Goal: Task Accomplishment & Management: Manage account settings

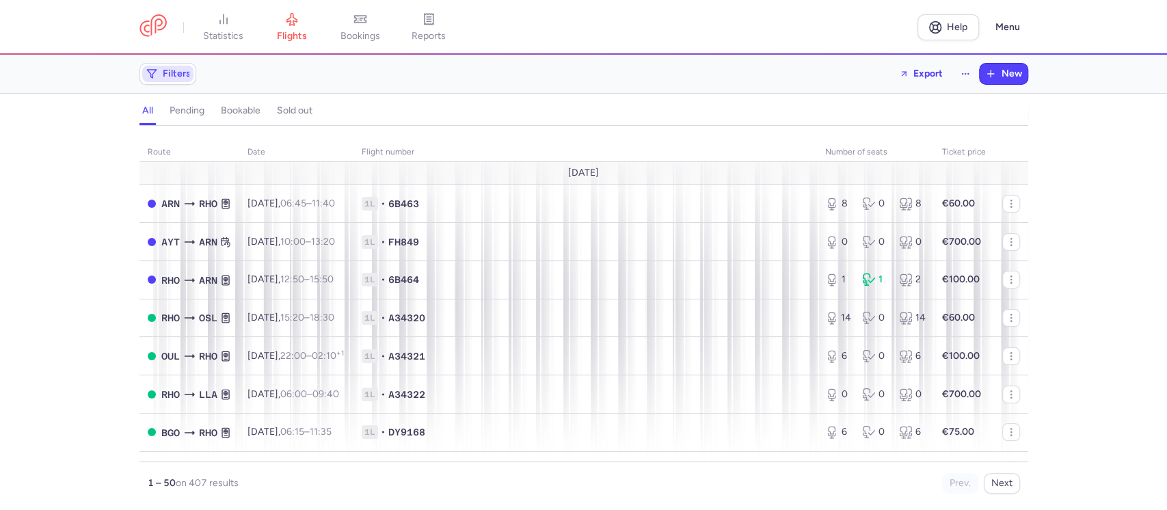
click at [177, 71] on span "Filters" at bounding box center [177, 73] width 28 height 11
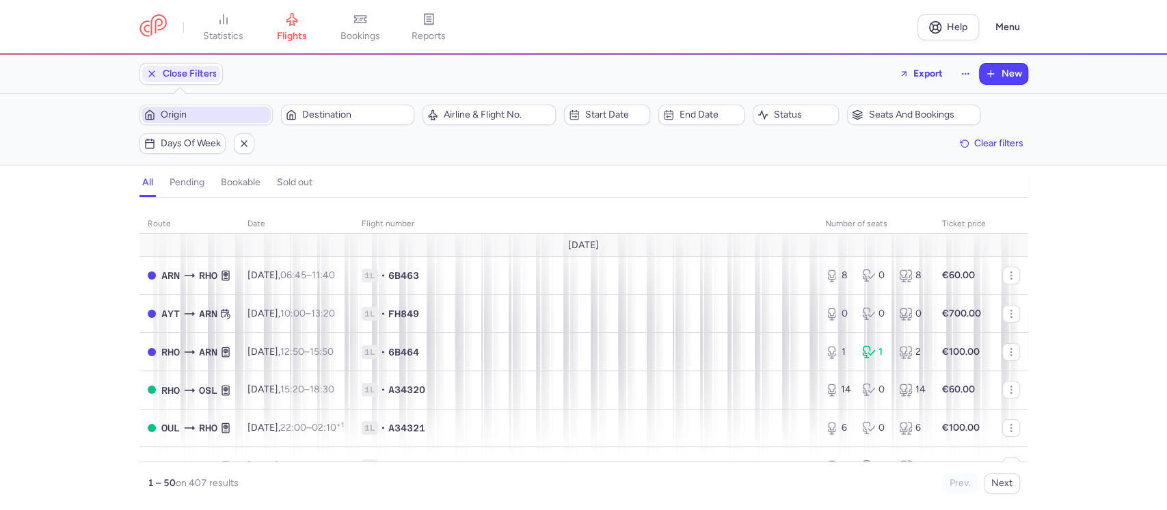
click at [205, 112] on span "Origin" at bounding box center [214, 114] width 107 height 11
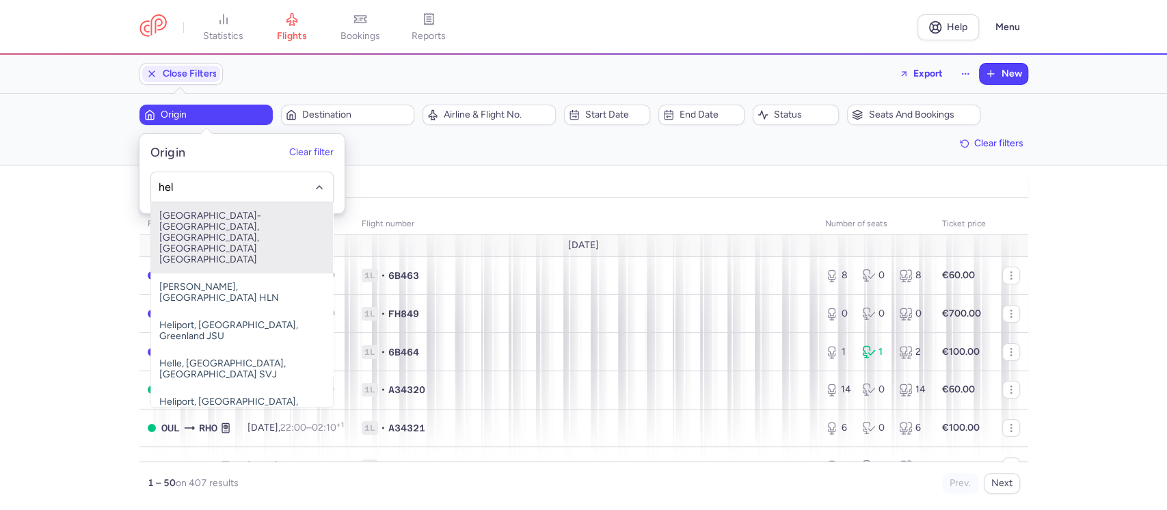
click at [208, 227] on span "[GEOGRAPHIC_DATA]-[GEOGRAPHIC_DATA], [GEOGRAPHIC_DATA], [GEOGRAPHIC_DATA] [GEOG…" at bounding box center [242, 237] width 182 height 71
type input "hel"
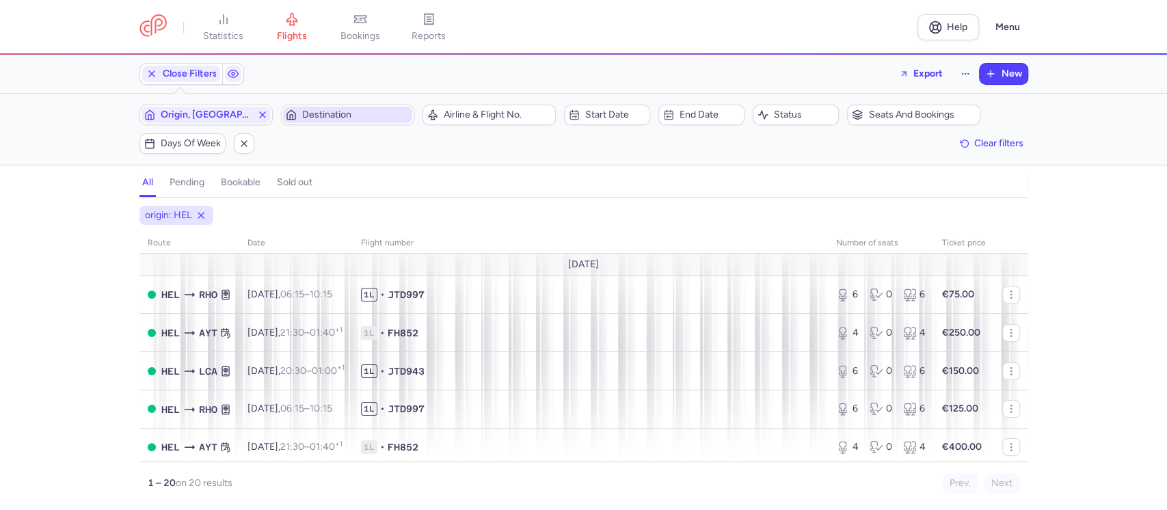
click at [327, 116] on span "Destination" at bounding box center [355, 114] width 107 height 11
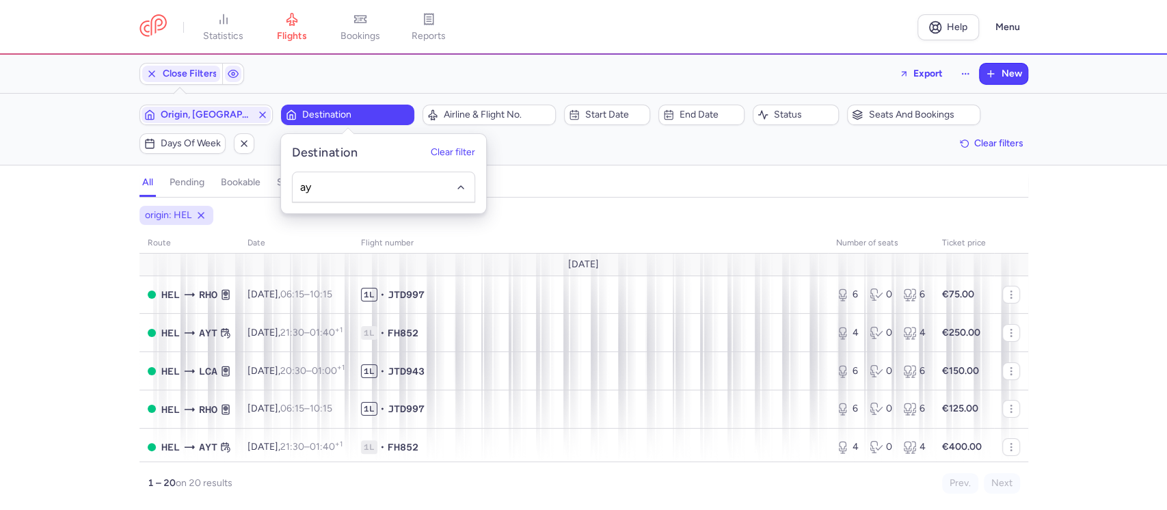
type input "ayt"
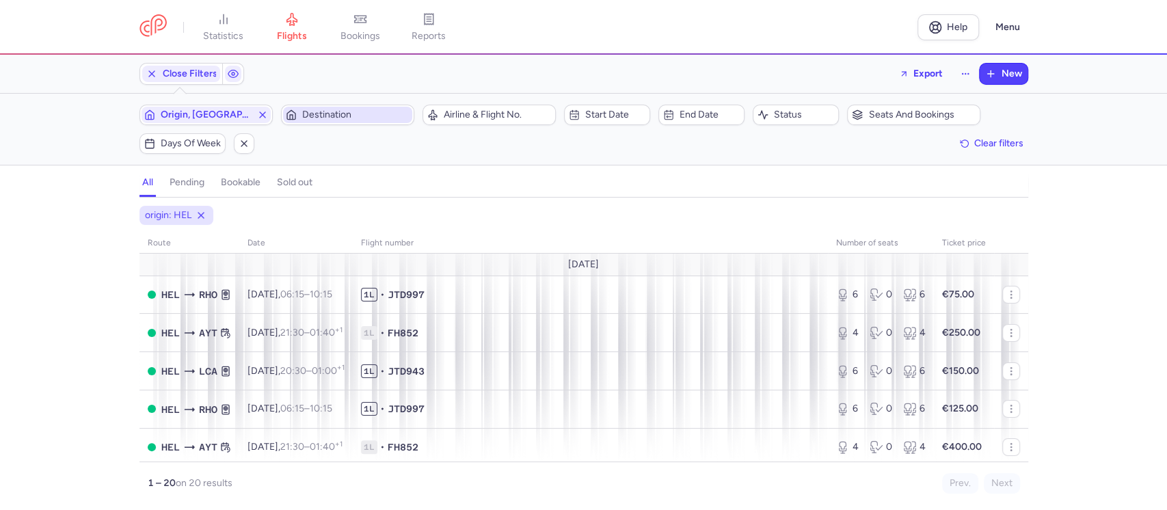
click at [332, 118] on span "Destination" at bounding box center [355, 114] width 107 height 11
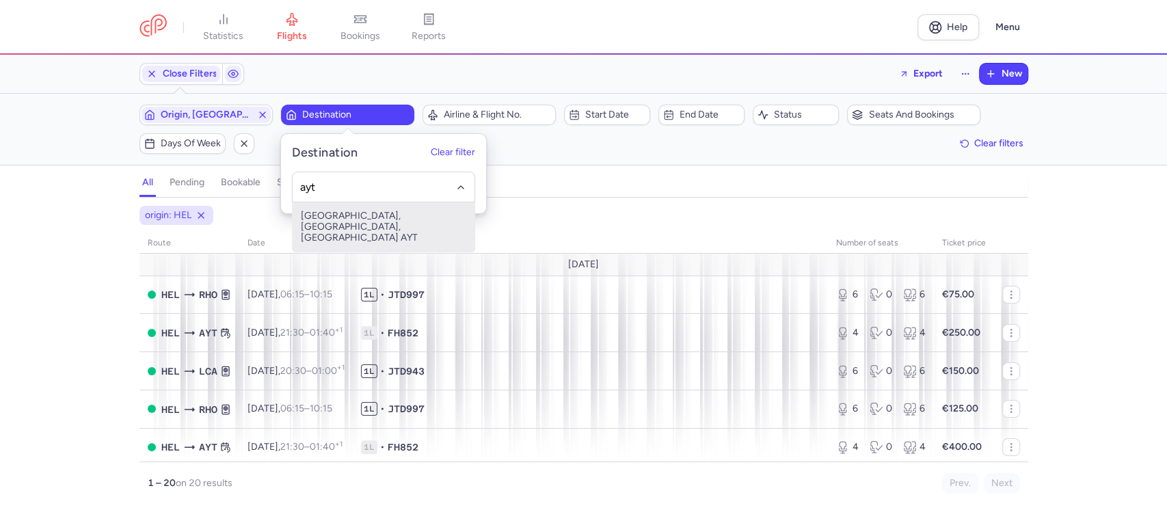
click at [330, 220] on span "[GEOGRAPHIC_DATA], [GEOGRAPHIC_DATA], [GEOGRAPHIC_DATA] AYT" at bounding box center [384, 226] width 182 height 49
type input "ayt"
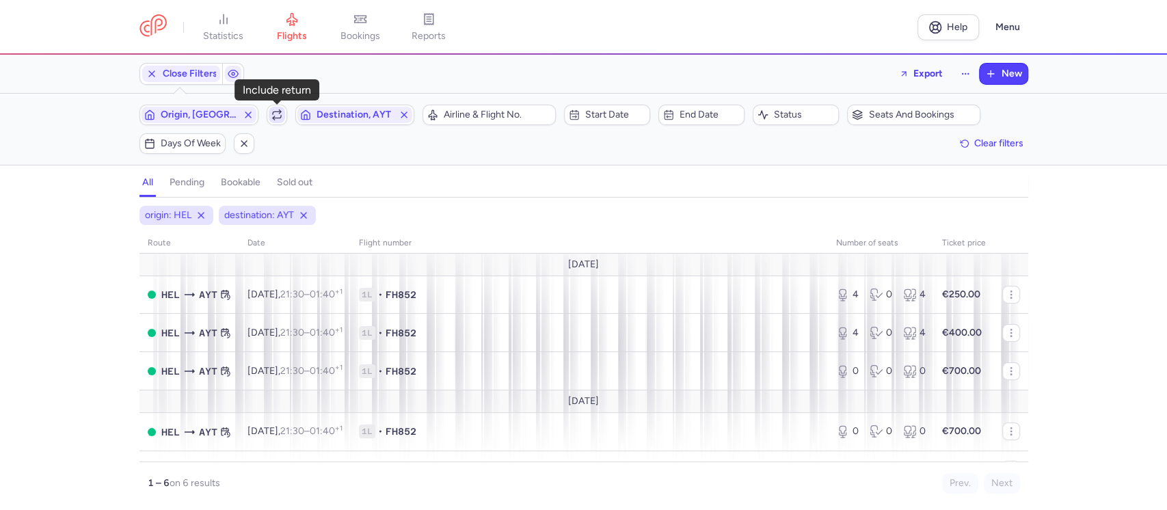
click at [269, 116] on span "button" at bounding box center [277, 115] width 16 height 16
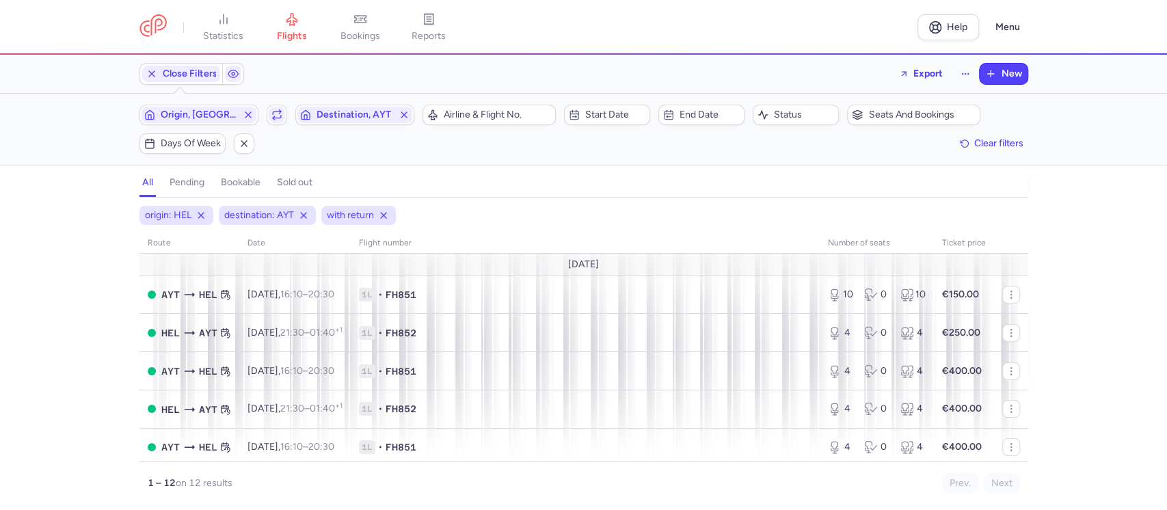
click at [928, 220] on div "origin: HEL destination: AYT with return" at bounding box center [584, 215] width 895 height 25
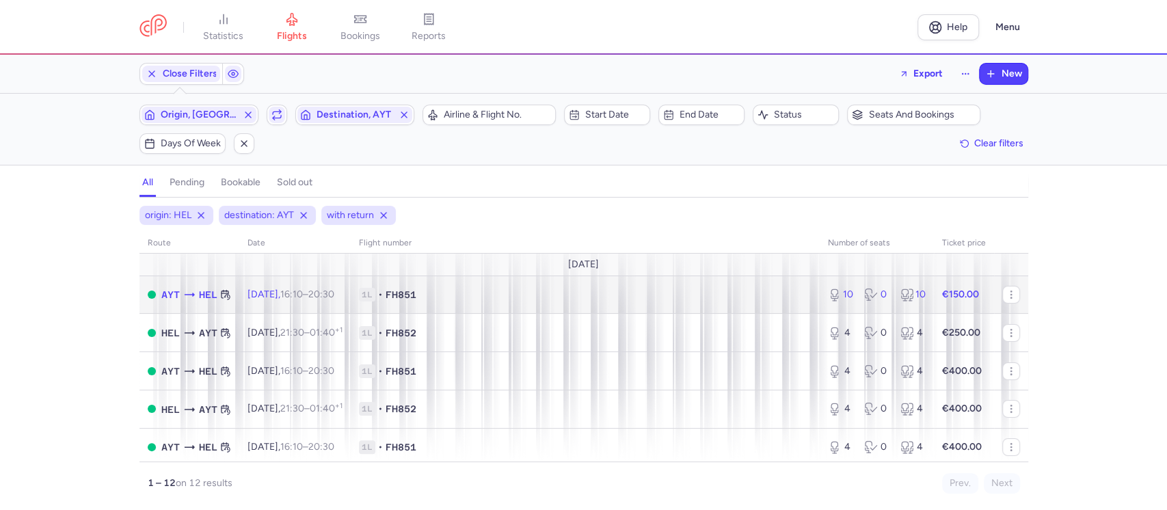
click at [509, 294] on span "1L • FH851" at bounding box center [585, 295] width 453 height 14
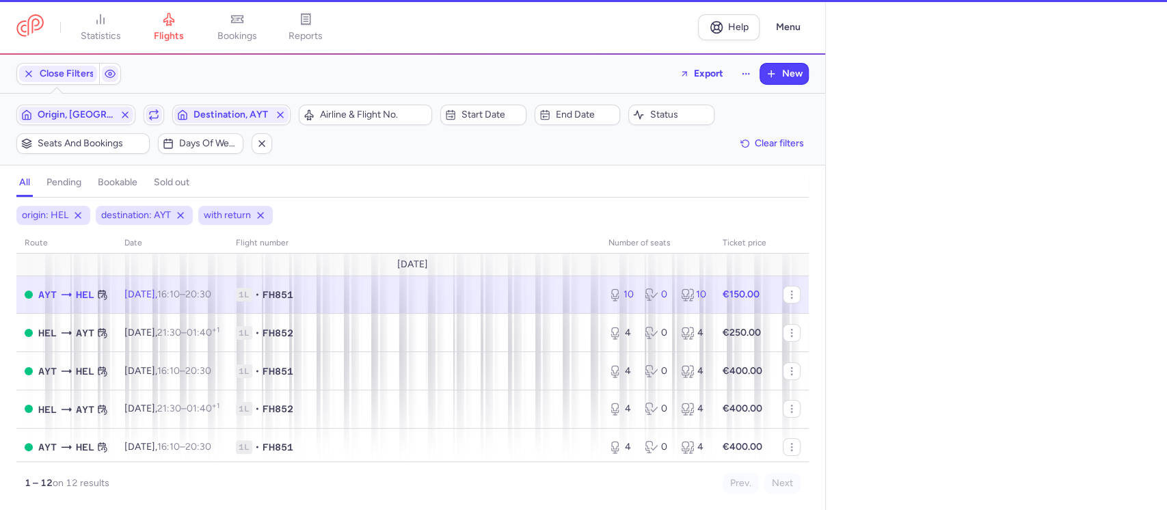
select select "days"
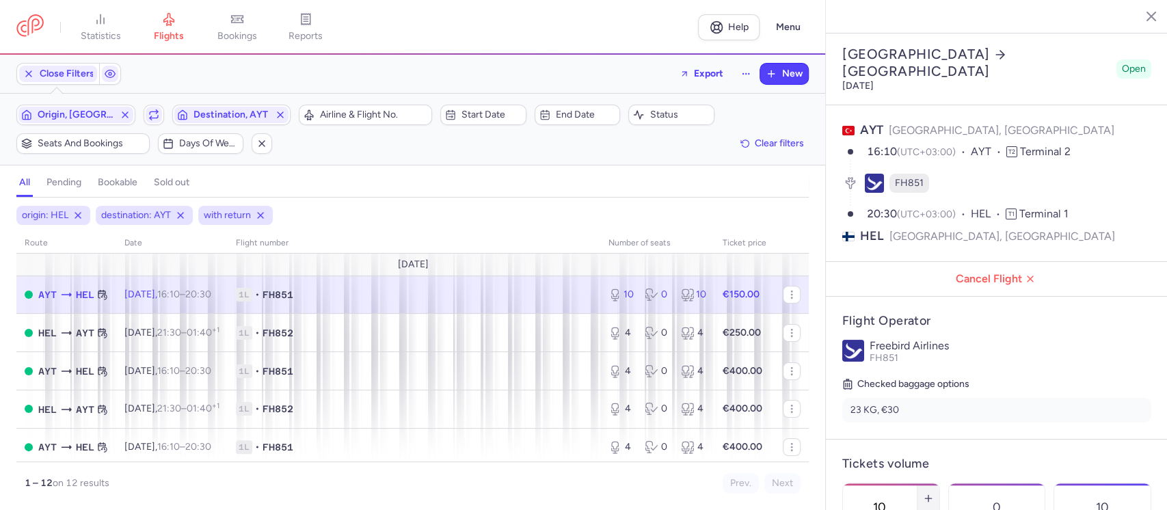
click at [929, 495] on line "button" at bounding box center [929, 498] width 0 height 6
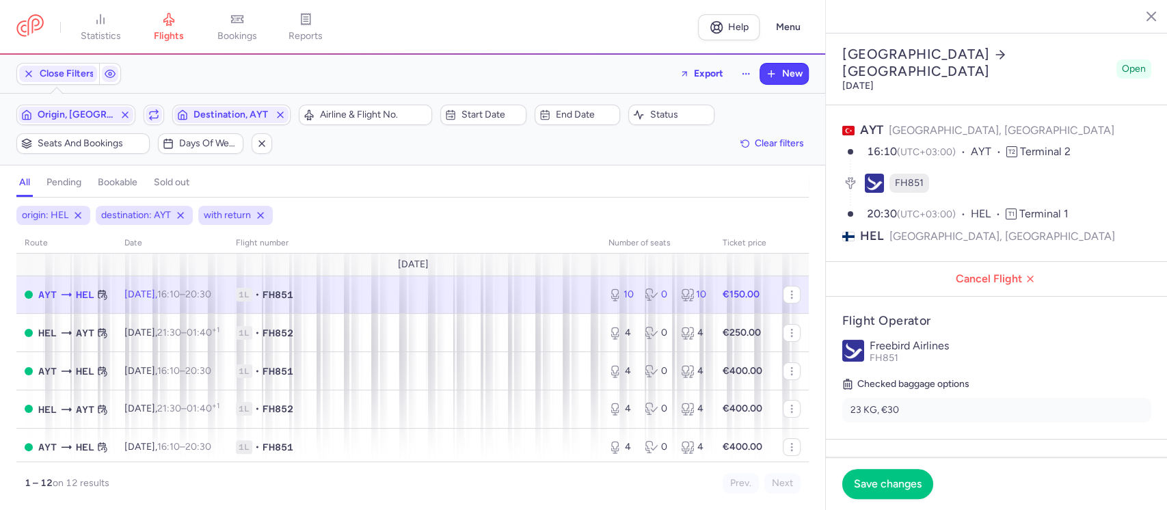
click at [929, 495] on line "button" at bounding box center [929, 498] width 0 height 6
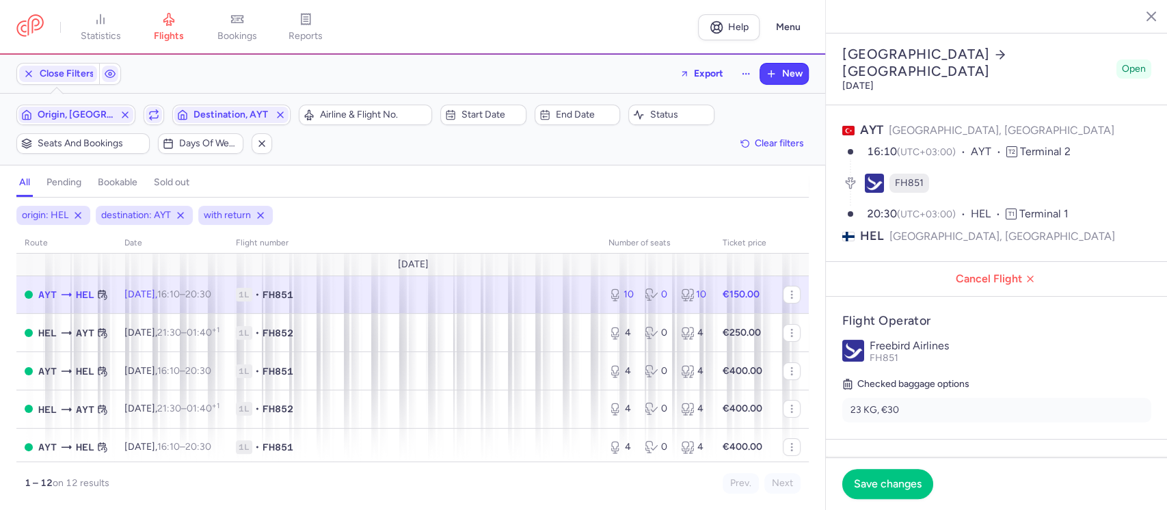
click at [929, 495] on line "button" at bounding box center [929, 498] width 0 height 6
type input "20"
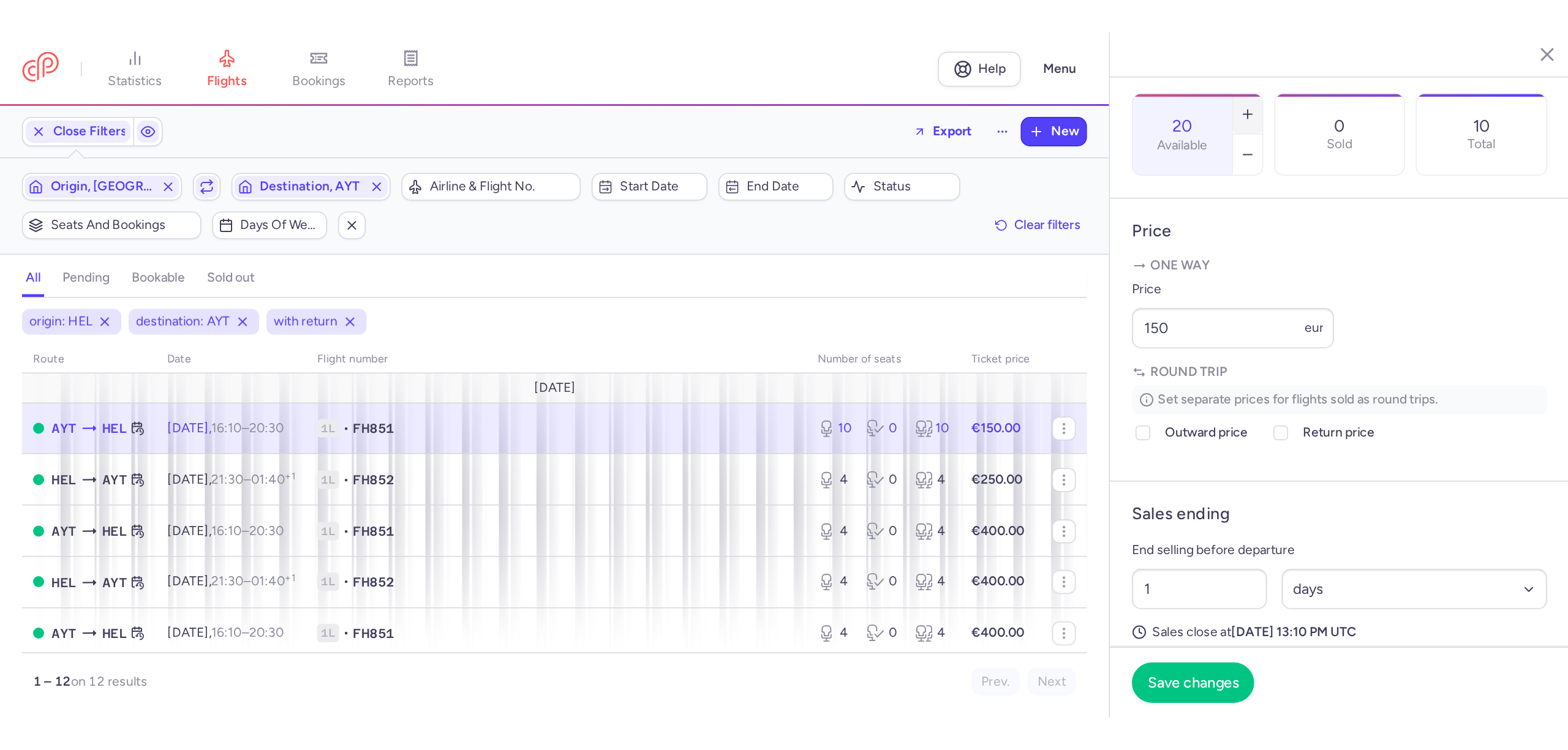
scroll to position [402, 0]
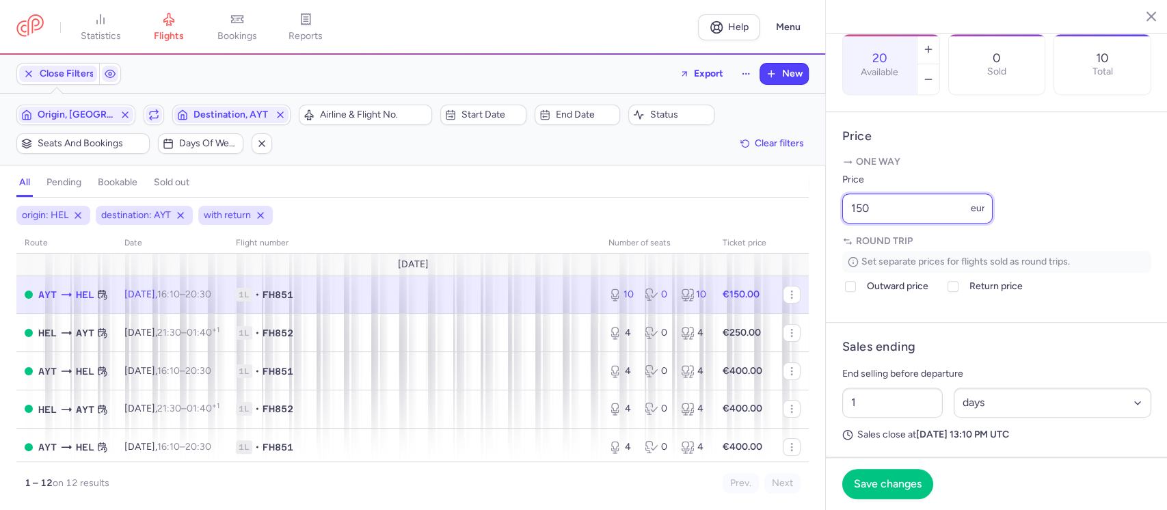
click at [954, 224] on input "150" at bounding box center [918, 209] width 150 height 30
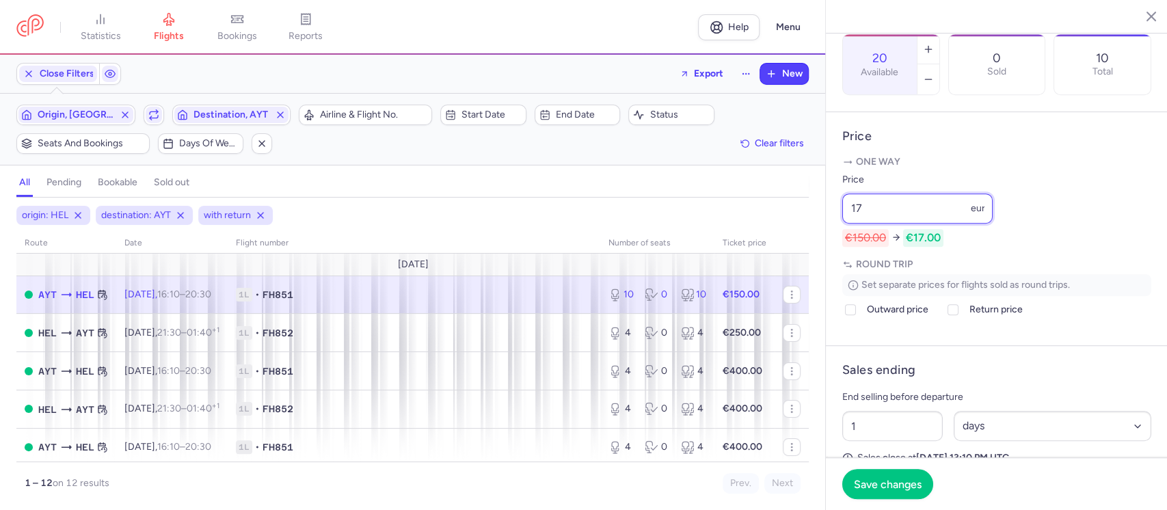
type input "1"
type input "75"
click at [891, 483] on span "Save changes" at bounding box center [888, 483] width 68 height 12
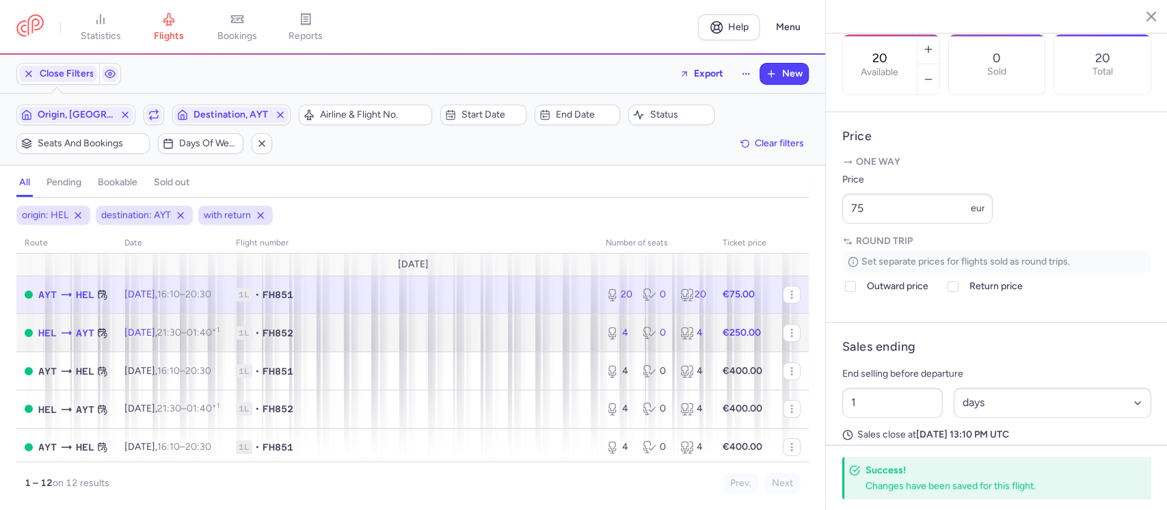
click at [552, 331] on span "1L • FH852" at bounding box center [413, 333] width 354 height 14
type input "4"
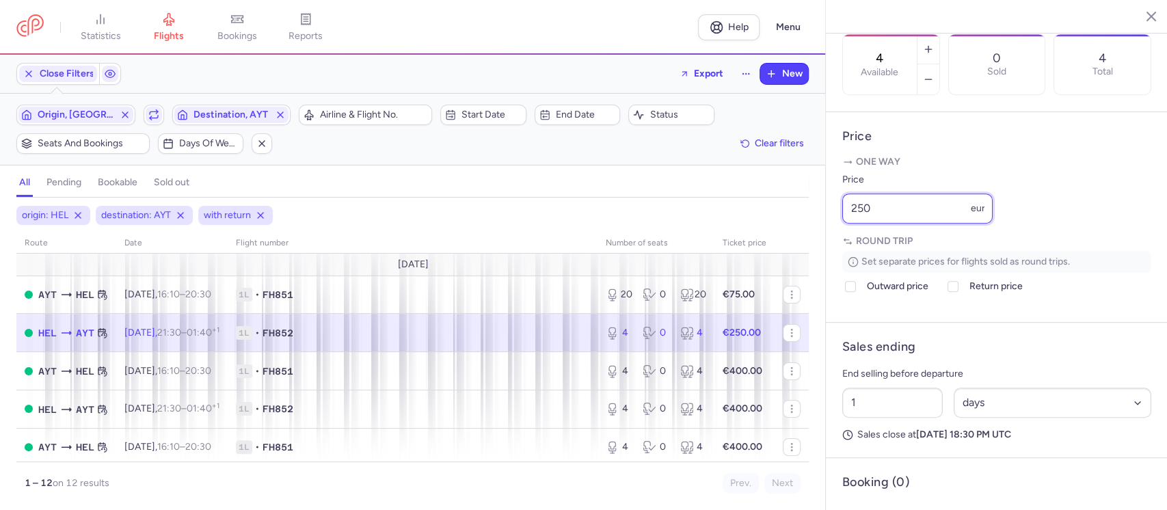
click at [897, 224] on input "250" at bounding box center [918, 209] width 150 height 30
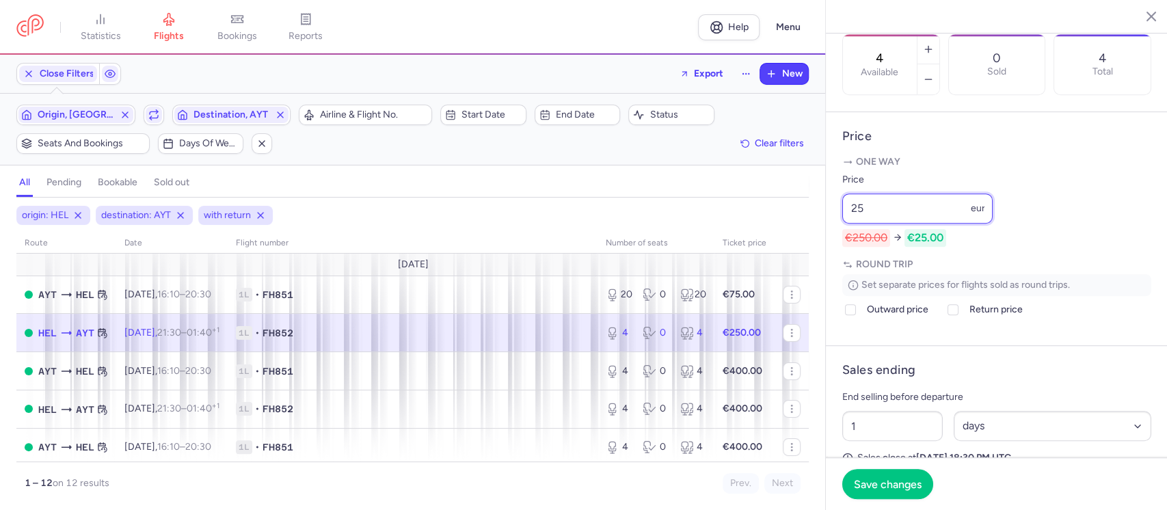
type input "2"
type input "195"
click at [881, 475] on button "Save changes" at bounding box center [888, 483] width 91 height 30
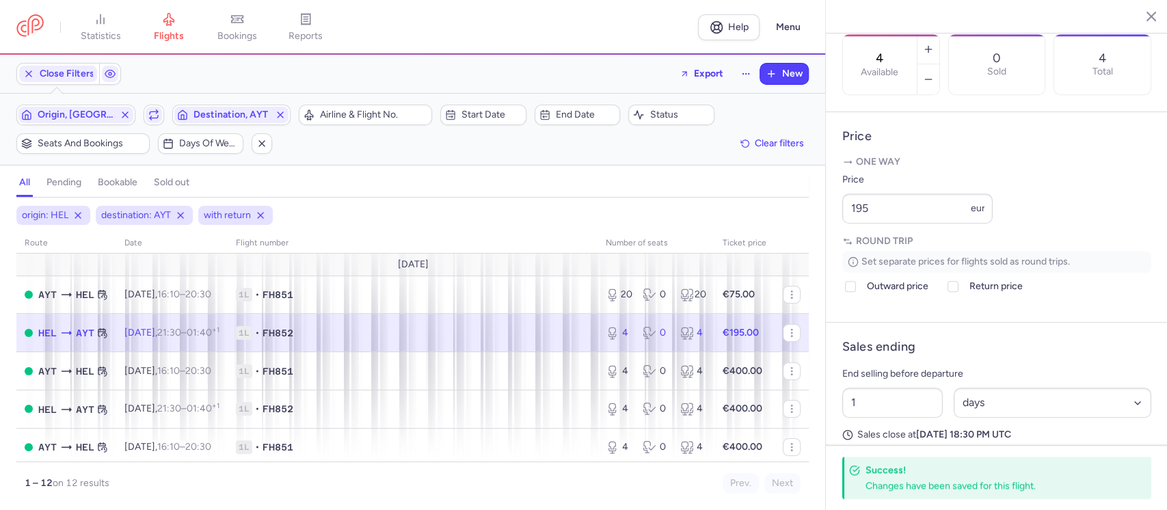
click at [1037, 112] on article "Tickets volume 4 Available 0 Sold 4 Total" at bounding box center [997, 51] width 342 height 122
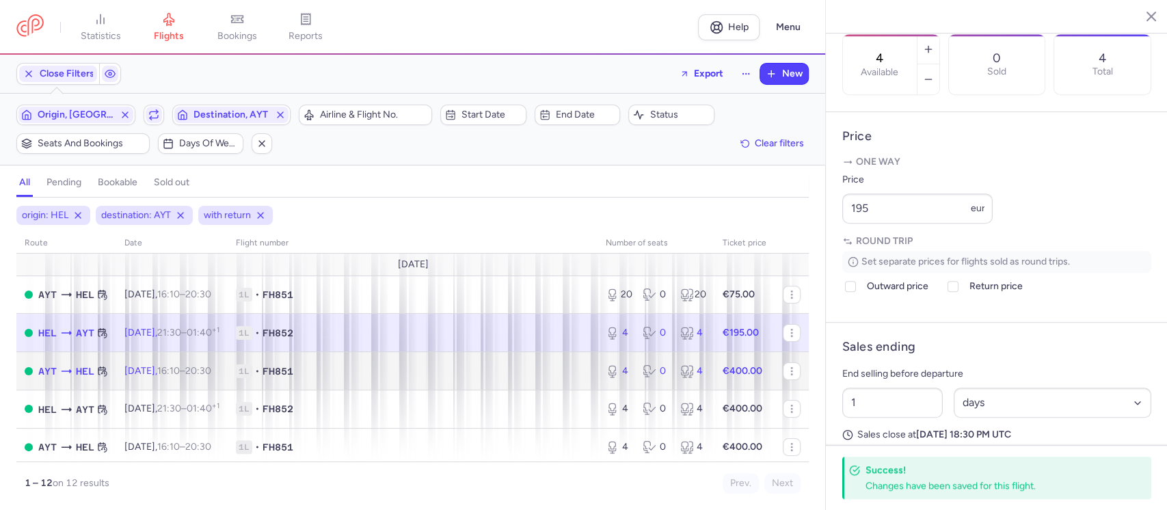
click at [383, 368] on span "1L • FH851" at bounding box center [413, 372] width 354 height 14
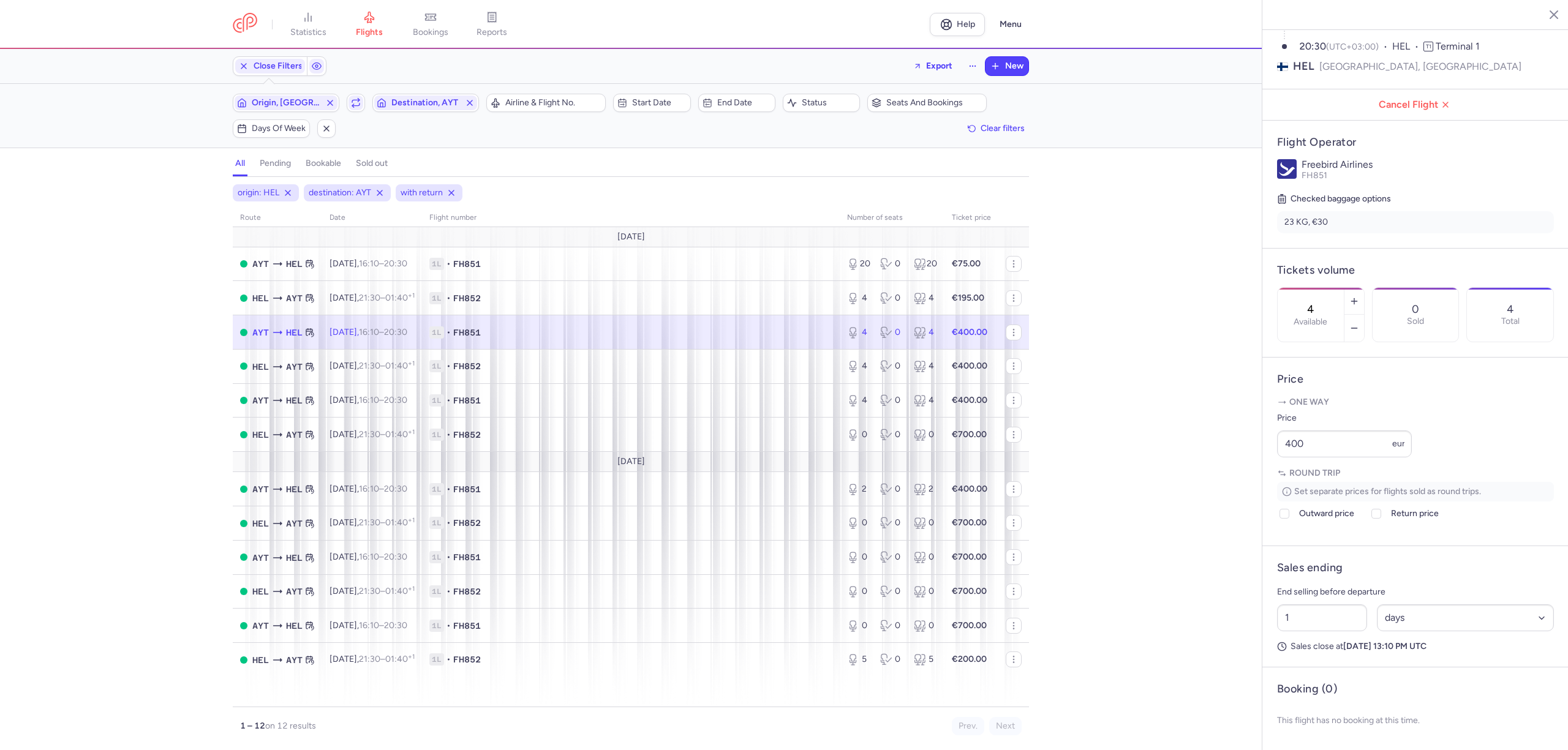
scroll to position [166, 0]
